Goal: Task Accomplishment & Management: Manage account settings

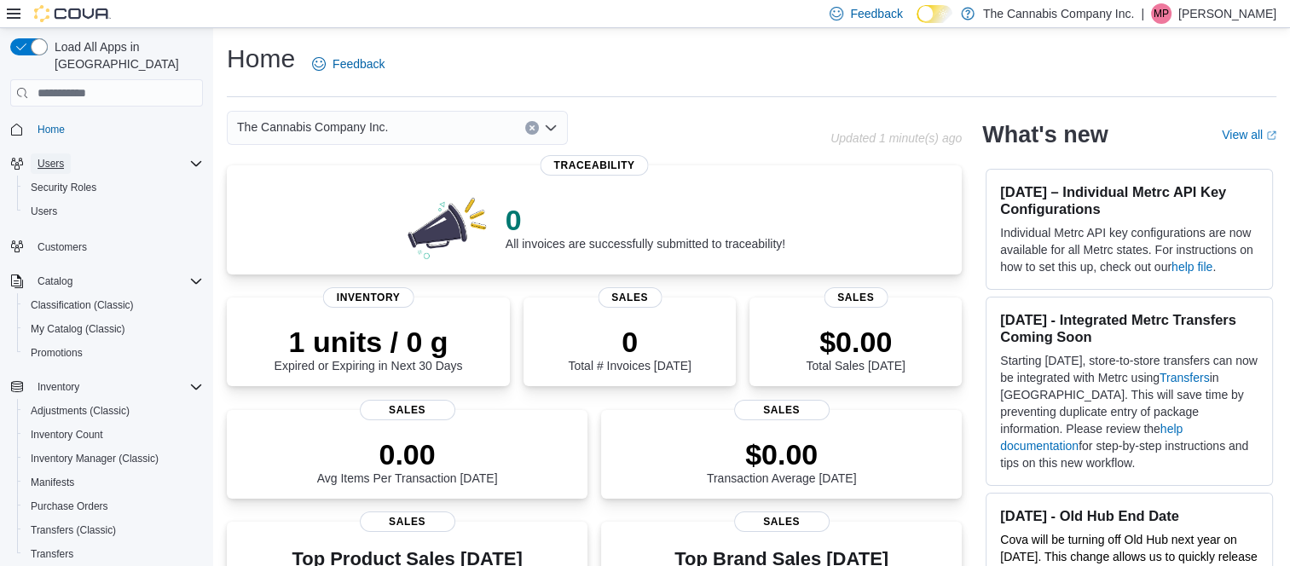
click at [52, 157] on span "Users" at bounding box center [51, 164] width 26 height 14
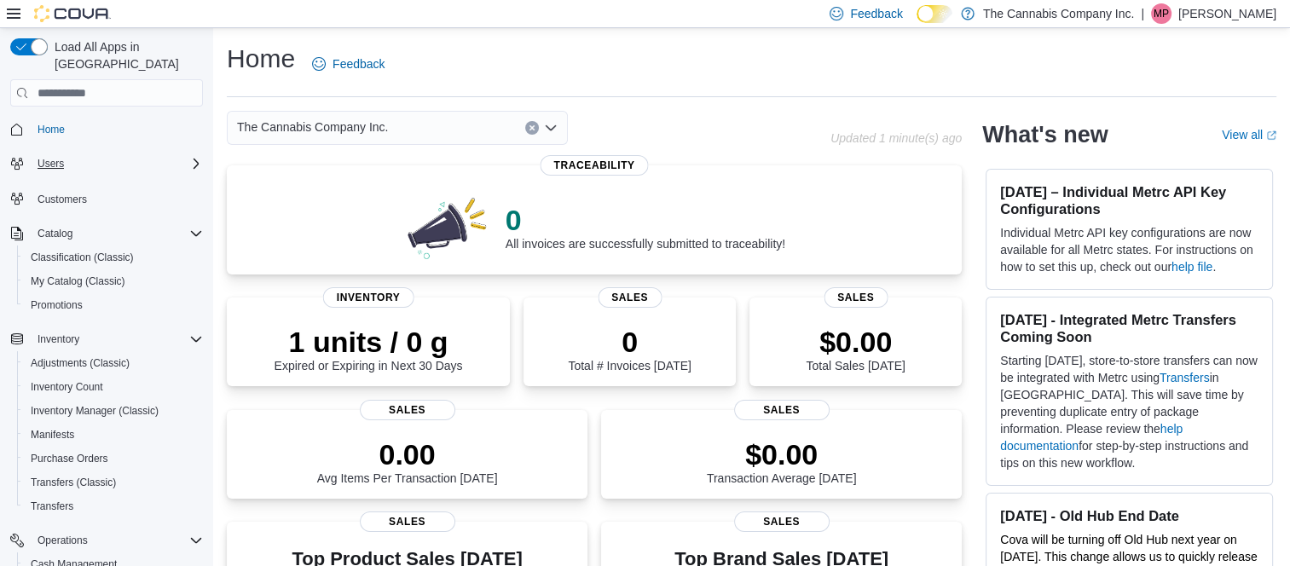
click at [190, 157] on icon "Complex example" at bounding box center [196, 164] width 14 height 14
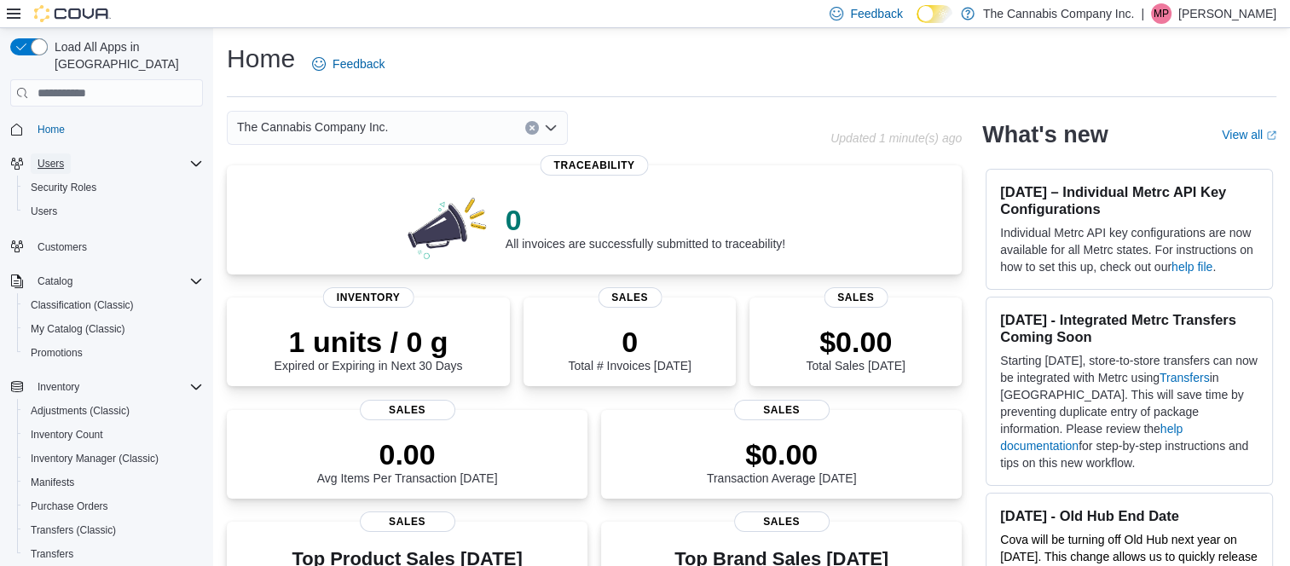
click at [48, 157] on span "Users" at bounding box center [51, 164] width 26 height 14
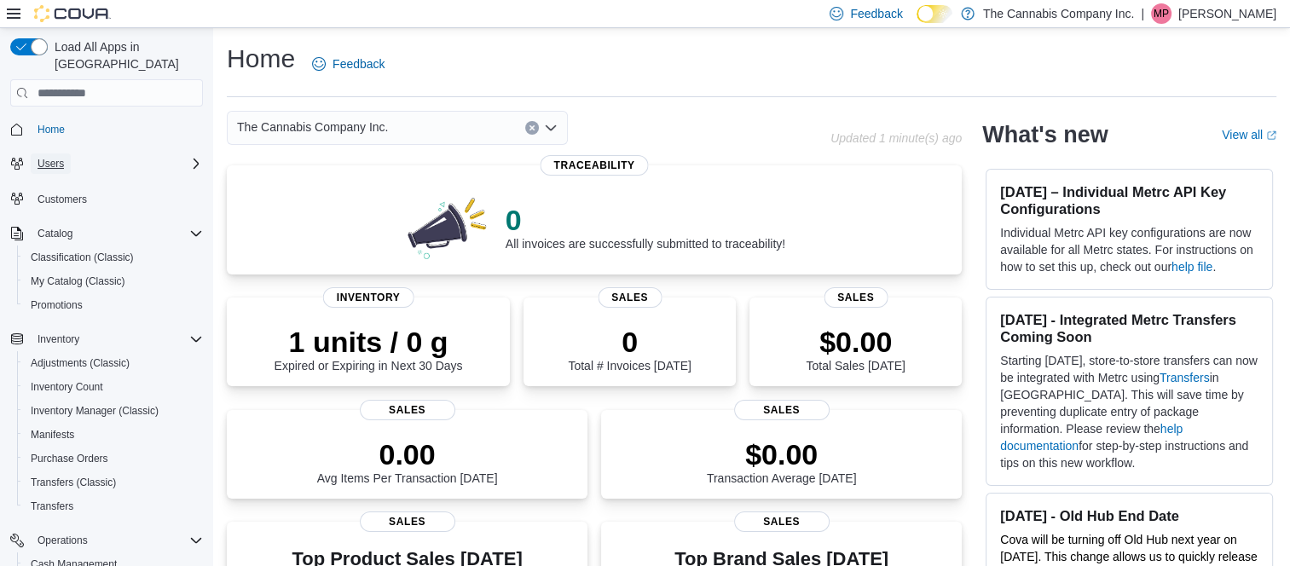
click at [45, 157] on span "Users" at bounding box center [51, 164] width 26 height 14
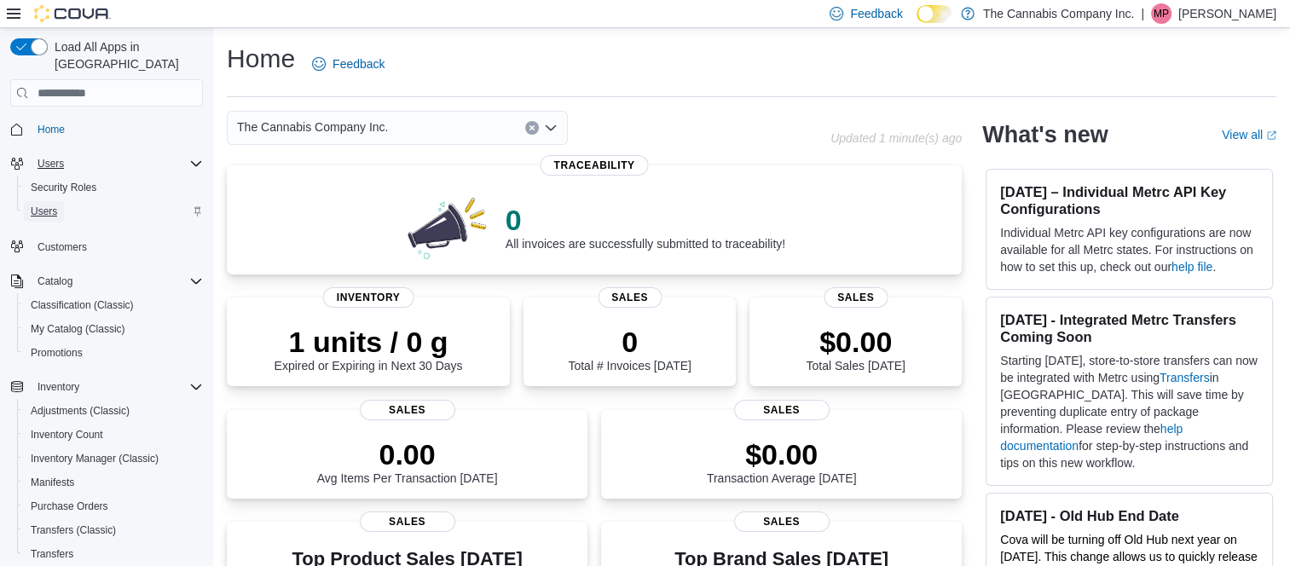
click at [43, 205] on span "Users" at bounding box center [44, 212] width 26 height 14
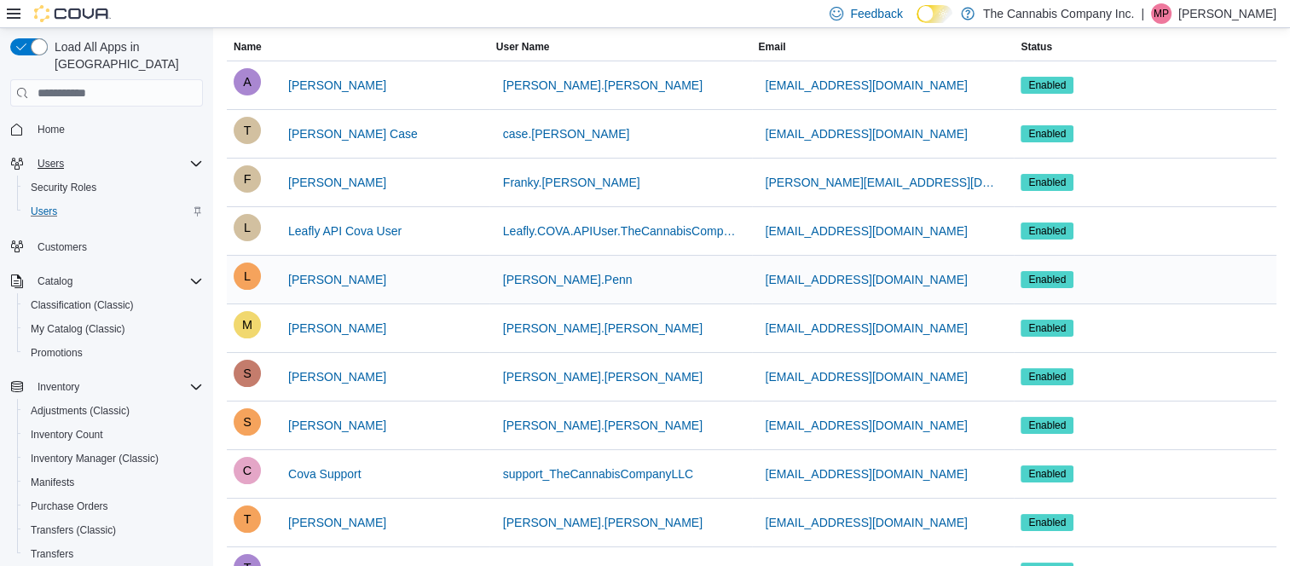
scroll to position [125, 0]
